Goal: Task Accomplishment & Management: Use online tool/utility

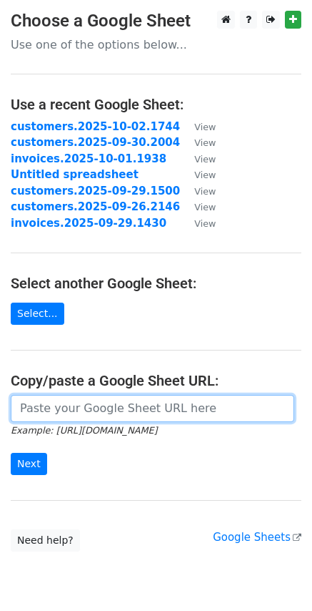
click at [46, 413] on input "url" at bounding box center [153, 408] width 284 height 27
paste input "https://docs.google.com/spreadsheets/d/1O8NhCCDOj67VXNH0phJ6cntBE1bgPJcaUDZ5F6_…"
type input "https://docs.google.com/spreadsheets/d/1O8NhCCDOj67VXNH0phJ6cntBE1bgPJcaUDZ5F6_…"
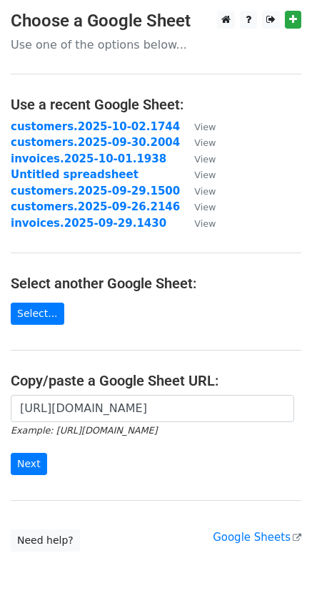
scroll to position [0, 0]
click at [37, 461] on input "Next" at bounding box center [29, 464] width 36 height 22
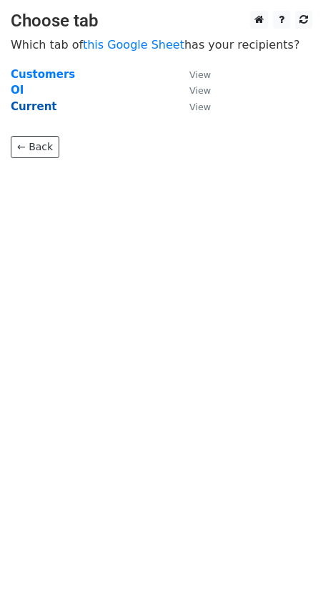
click at [39, 107] on strong "Current" at bounding box center [34, 106] width 46 height 13
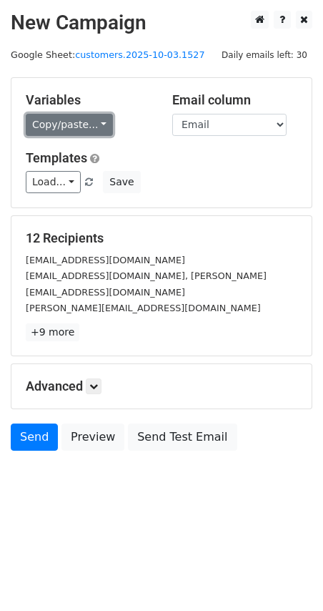
click at [96, 126] on link "Copy/paste..." at bounding box center [69, 125] width 87 height 22
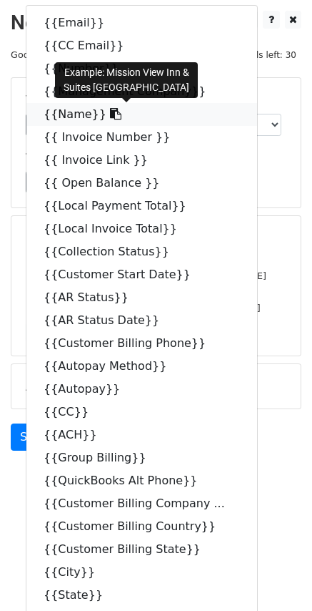
click at [110, 114] on icon at bounding box center [115, 113] width 11 height 11
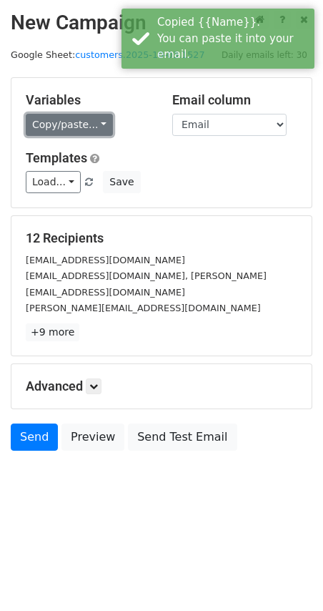
click at [94, 124] on link "Copy/paste..." at bounding box center [69, 125] width 87 height 22
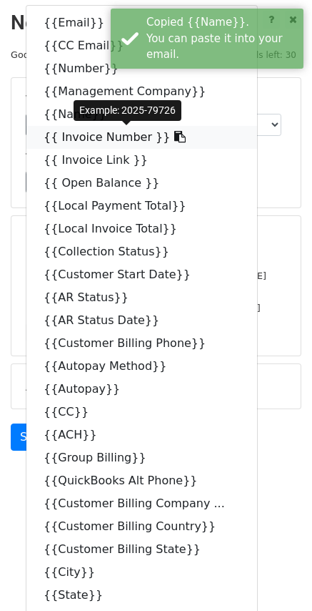
click at [174, 135] on icon at bounding box center [179, 136] width 11 height 11
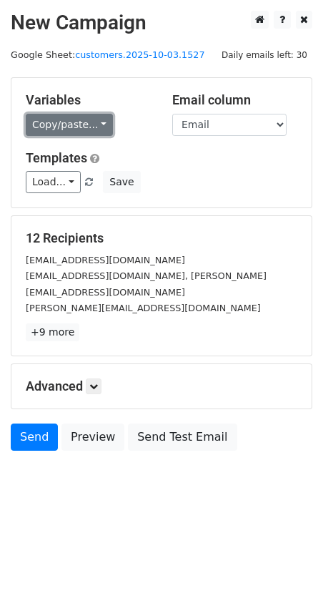
click at [95, 119] on link "Copy/paste..." at bounding box center [69, 125] width 87 height 22
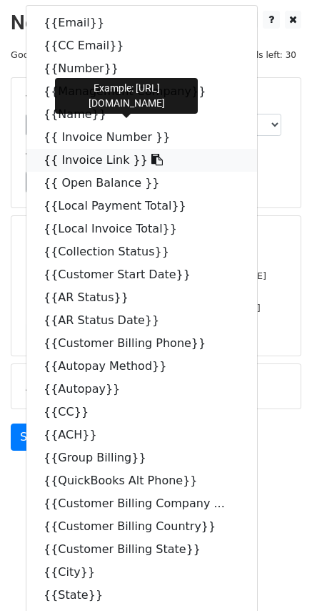
click at [152, 159] on icon at bounding box center [157, 159] width 11 height 11
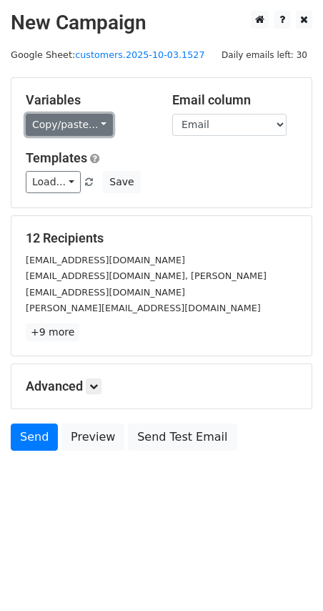
click at [99, 125] on link "Copy/paste..." at bounding box center [69, 125] width 87 height 22
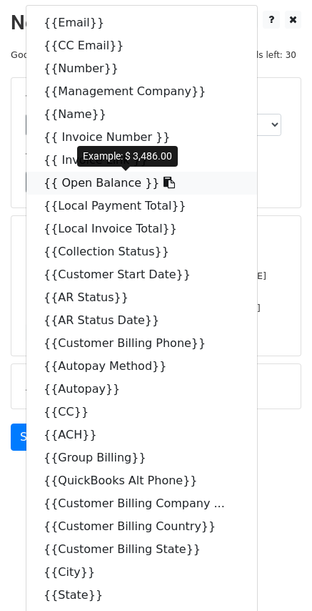
click at [164, 183] on icon at bounding box center [169, 182] width 11 height 11
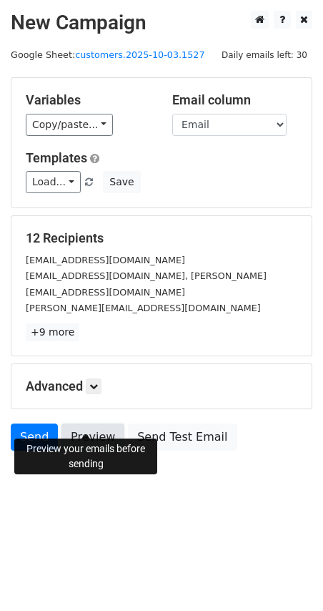
drag, startPoint x: 80, startPoint y: 416, endPoint x: 69, endPoint y: 417, distance: 10.7
click at [80, 423] on link "Preview" at bounding box center [92, 436] width 63 height 27
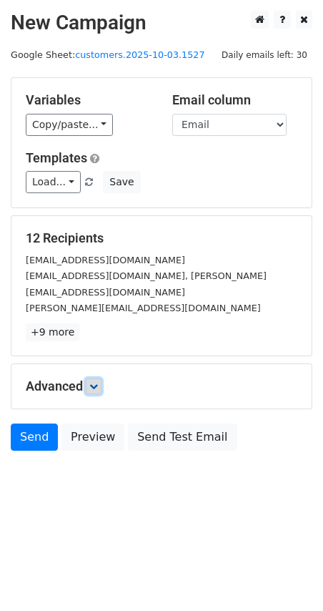
click at [95, 382] on icon at bounding box center [93, 386] width 9 height 9
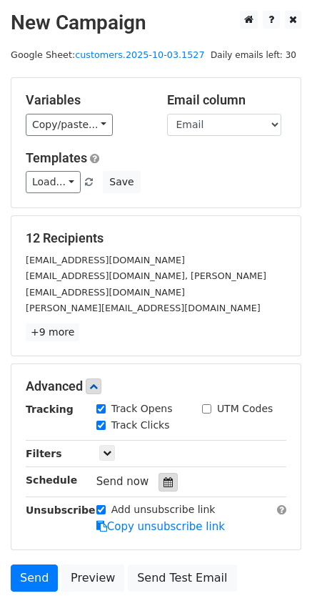
click at [159, 473] on div at bounding box center [168, 482] width 19 height 19
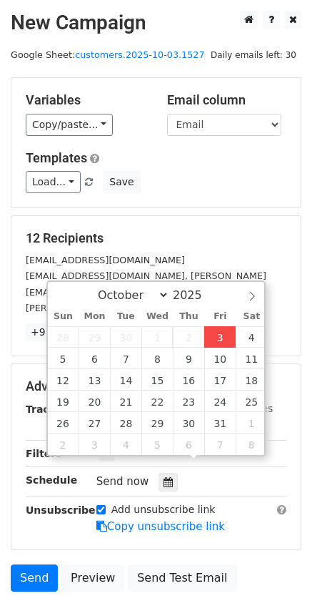
type input "2025-10-03 17:29"
type input "05"
type input "29"
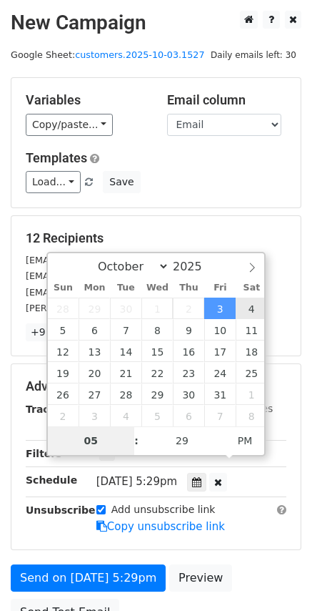
type input "2025-10-04 17:29"
type input "08"
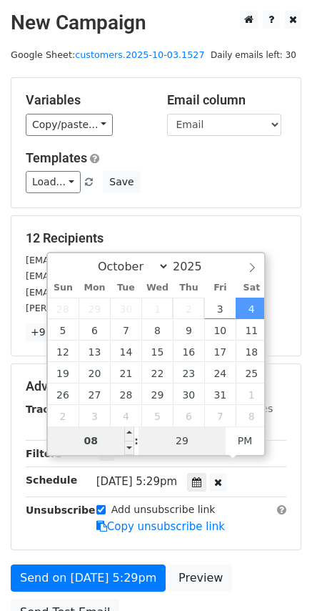
type input "2025-10-04 20:29"
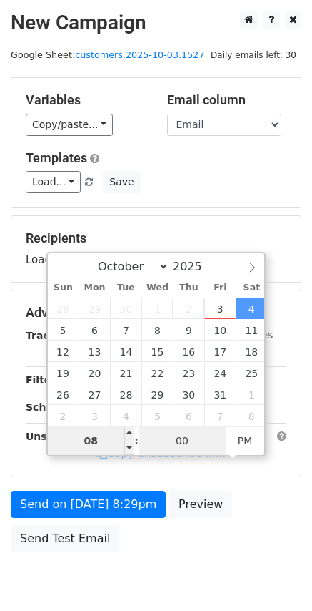
type input "00"
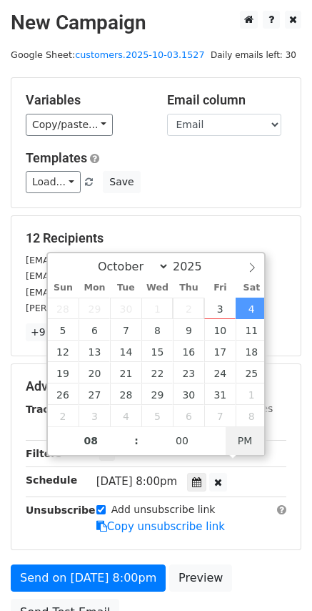
type input "2025-10-04 08:00"
click at [254, 441] on span "PM" at bounding box center [245, 440] width 39 height 29
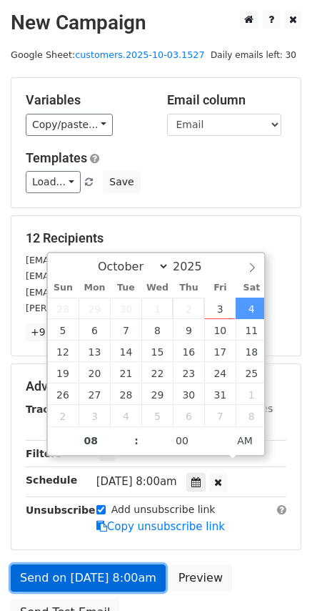
click at [76, 564] on link "Send on Oct 4 at 8:00am" at bounding box center [88, 577] width 155 height 27
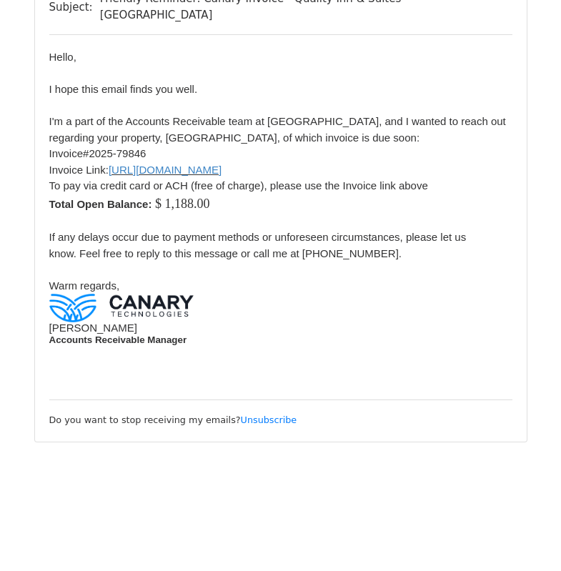
scroll to position [6422, 0]
